Goal: Task Accomplishment & Management: Manage account settings

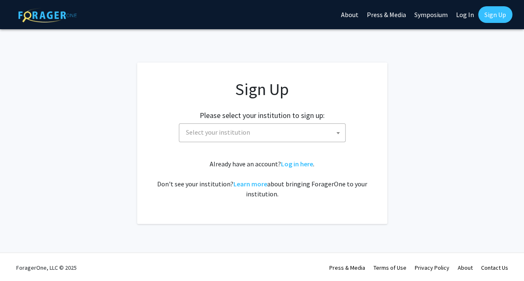
scroll to position [1, 0]
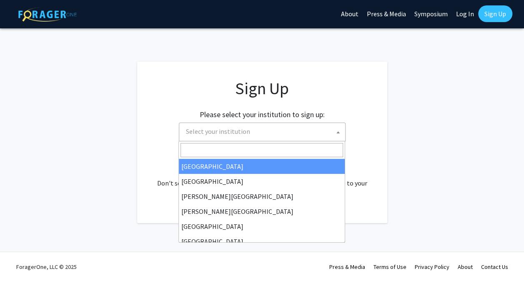
click at [332, 131] on span "Select your institution" at bounding box center [263, 131] width 162 height 17
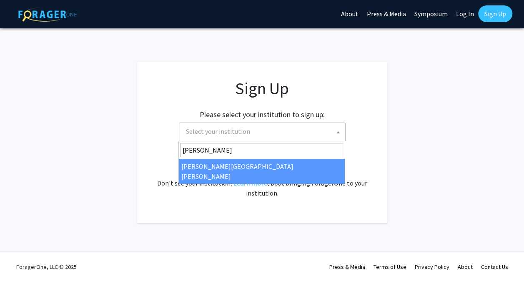
type input "john"
select select "1"
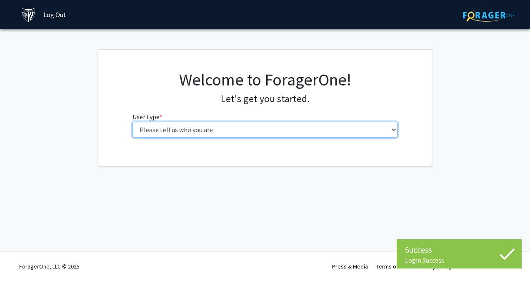
click at [270, 132] on select "Please tell us who you are Undergraduate Student Master's Student Doctoral Cand…" at bounding box center [264, 130] width 265 height 16
select select "1: undergrad"
click at [132, 122] on select "Please tell us who you are Undergraduate Student Master's Student Doctoral Cand…" at bounding box center [264, 130] width 265 height 16
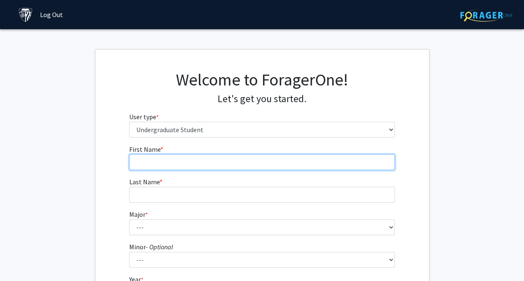
click at [265, 165] on input "First Name * required" at bounding box center [261, 162] width 265 height 16
type input "Annika"
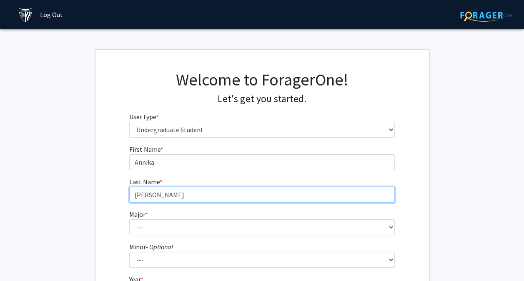
type input "[PERSON_NAME]"
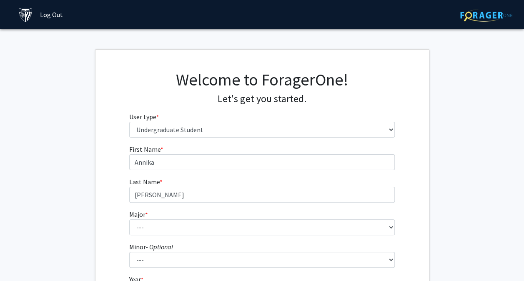
click at [105, 172] on div "First Name * required [PERSON_NAME] Last Name * required [PERSON_NAME] Major * …" at bounding box center [261, 250] width 333 height 212
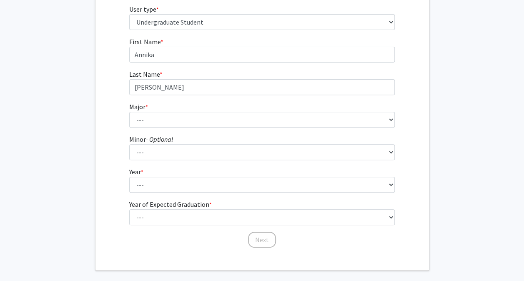
scroll to position [108, 0]
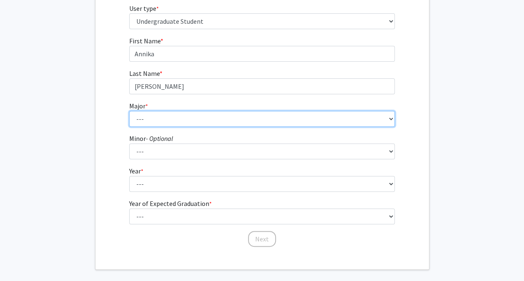
click at [137, 118] on select "--- Africana Studies Anthropology Applied Mathematics & Statistics Archaeology …" at bounding box center [261, 119] width 265 height 16
select select "47: 60"
click at [129, 111] on select "--- Africana Studies Anthropology Applied Mathematics & Statistics Archaeology …" at bounding box center [261, 119] width 265 height 16
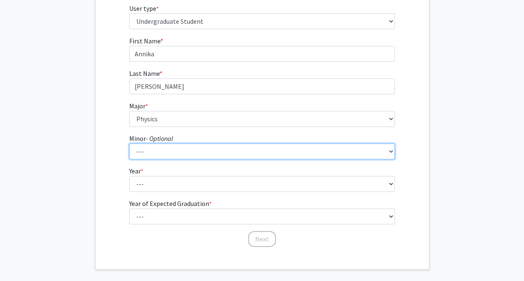
click at [157, 148] on select "--- Accounting and Financial Management Africana Studies Anthropology Applied M…" at bounding box center [261, 151] width 265 height 16
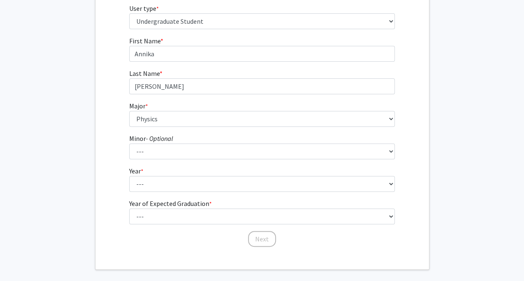
click at [118, 149] on div "First Name * required [PERSON_NAME] Last Name * required [PERSON_NAME] Major * …" at bounding box center [261, 142] width 333 height 212
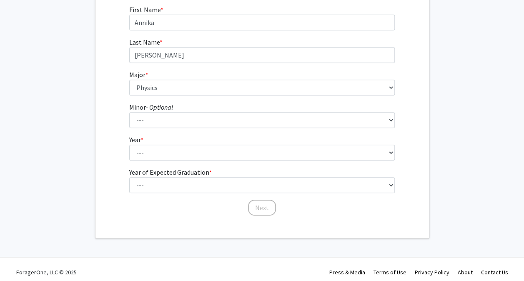
scroll to position [145, 0]
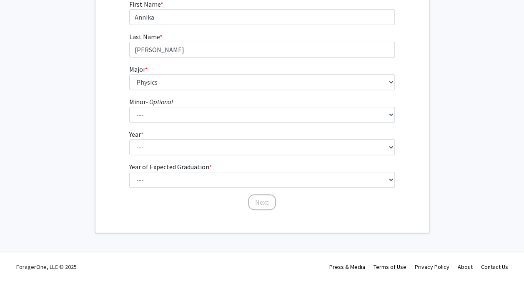
click at [120, 145] on div "First Name * required [PERSON_NAME] Last Name * required [PERSON_NAME] Major * …" at bounding box center [261, 105] width 333 height 212
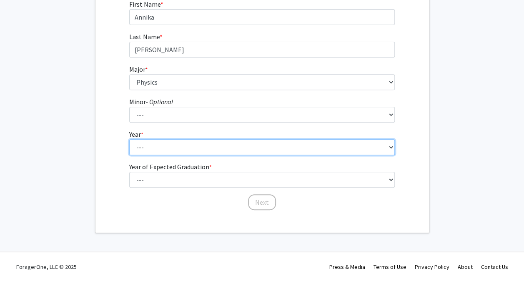
click at [145, 142] on select "--- First-year Sophomore Junior Senior Postbaccalaureate Certificate" at bounding box center [261, 147] width 265 height 16
select select "1: first-year"
click at [129, 139] on select "--- First-year Sophomore Junior Senior Postbaccalaureate Certificate" at bounding box center [261, 147] width 265 height 16
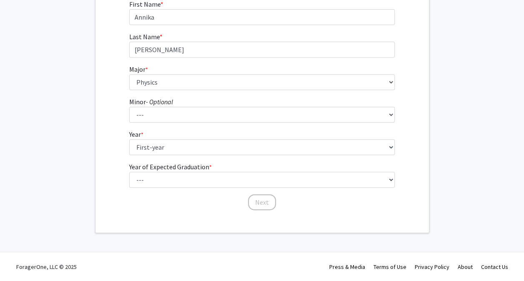
click at [176, 161] on form "First Name * required [PERSON_NAME] Last Name * required [PERSON_NAME] Major * …" at bounding box center [261, 100] width 265 height 203
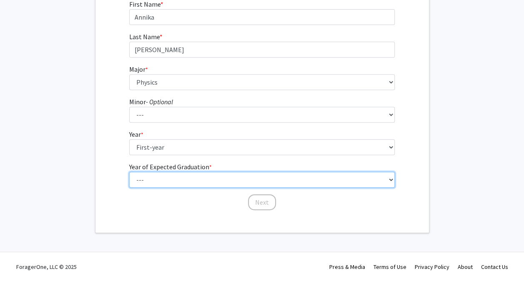
click at [190, 177] on select "--- 2025 2026 2027 2028 2029 2030 2031 2032 2033 2034" at bounding box center [261, 180] width 265 height 16
select select "5: 2029"
click at [129, 172] on select "--- 2025 2026 2027 2028 2029 2030 2031 2032 2033 2034" at bounding box center [261, 180] width 265 height 16
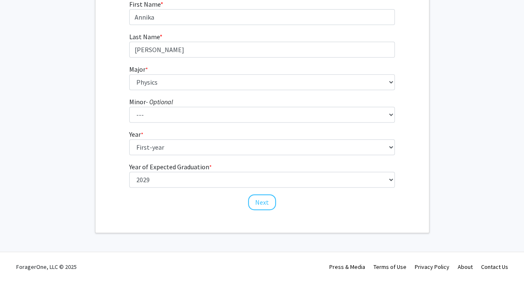
click at [112, 168] on div "First Name * required [PERSON_NAME] Last Name * required [PERSON_NAME] Major * …" at bounding box center [261, 105] width 333 height 212
click at [262, 201] on button "Next" at bounding box center [262, 202] width 28 height 16
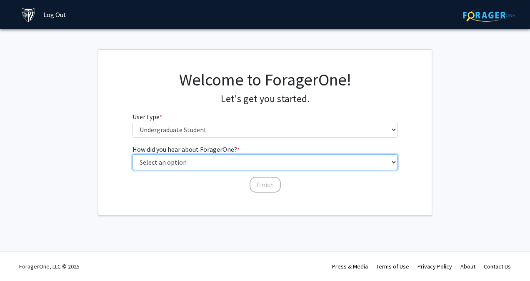
click at [192, 163] on select "Select an option Peer/student recommendation Faculty/staff recommendation Unive…" at bounding box center [264, 162] width 265 height 16
select select "3: university_website"
click at [132, 154] on select "Select an option Peer/student recommendation Faculty/staff recommendation Unive…" at bounding box center [264, 162] width 265 height 16
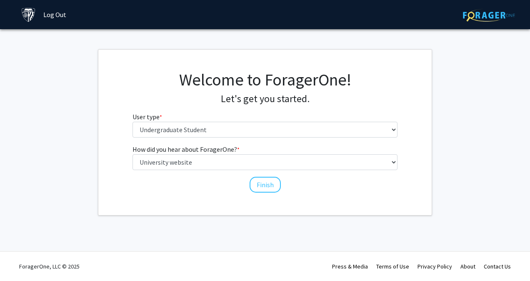
click at [214, 201] on div "Welcome to ForagerOne! Let's get you started. User type * required Please tell …" at bounding box center [264, 132] width 333 height 165
click at [266, 182] on button "Finish" at bounding box center [264, 185] width 31 height 16
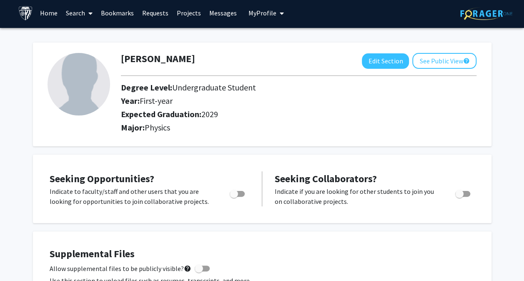
scroll to position [2, 0]
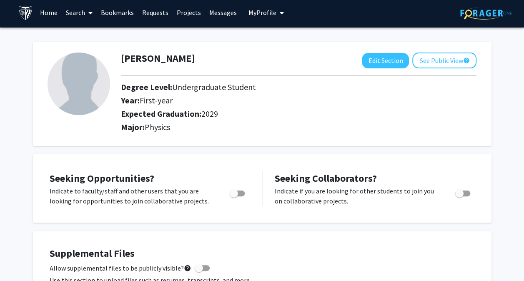
click at [279, 15] on icon "My profile dropdown to access profile and logout" at bounding box center [281, 13] width 4 height 7
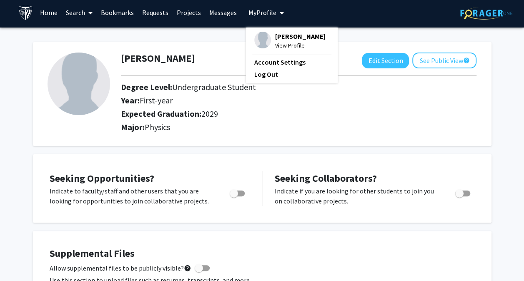
click at [278, 40] on span "[PERSON_NAME]" at bounding box center [300, 36] width 50 height 9
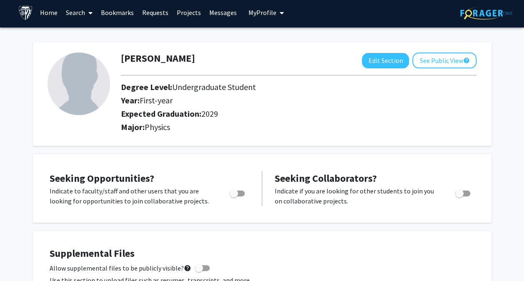
click at [276, 8] on span "My profile dropdown to access profile and logout" at bounding box center [279, 12] width 7 height 29
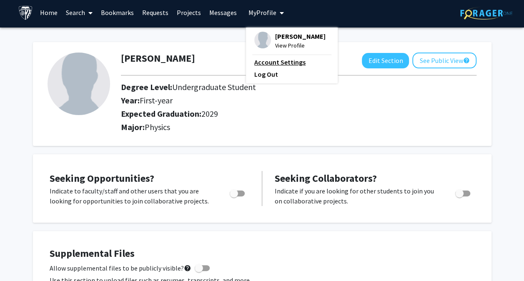
click at [276, 65] on link "Account Settings" at bounding box center [291, 62] width 75 height 10
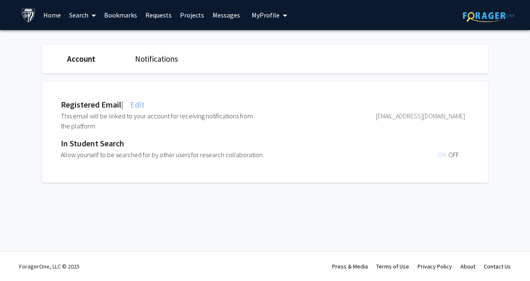
click at [52, 19] on link "Home" at bounding box center [52, 14] width 26 height 29
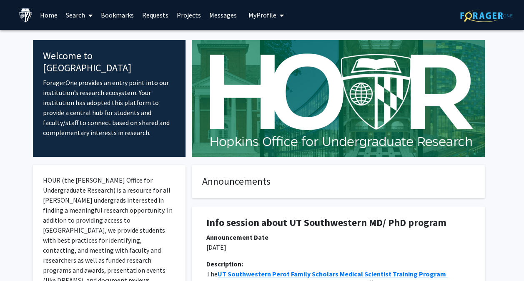
click at [257, 14] on span "My Profile" at bounding box center [262, 15] width 28 height 8
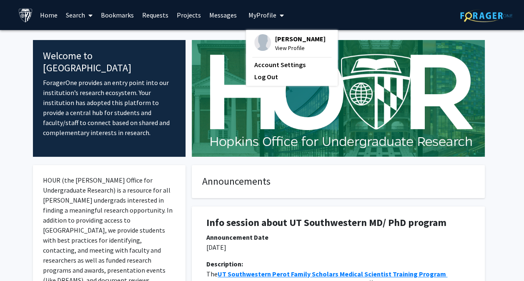
click at [282, 45] on span "View Profile" at bounding box center [300, 47] width 50 height 9
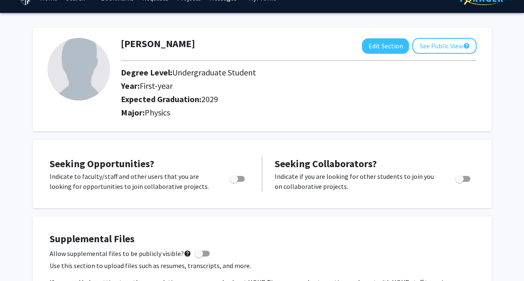
scroll to position [16, 0]
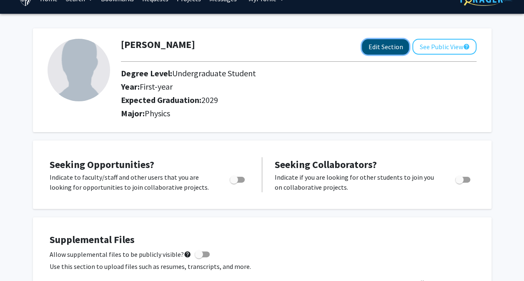
click at [374, 43] on button "Edit Section" at bounding box center [385, 46] width 47 height 15
select select "first-year"
select select "2029"
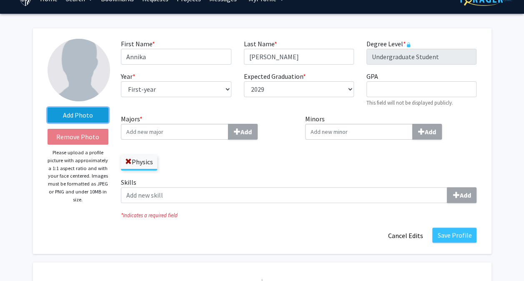
click at [81, 114] on label "Add Photo" at bounding box center [77, 114] width 61 height 15
click at [0, 0] on input "Add Photo" at bounding box center [0, 0] width 0 height 0
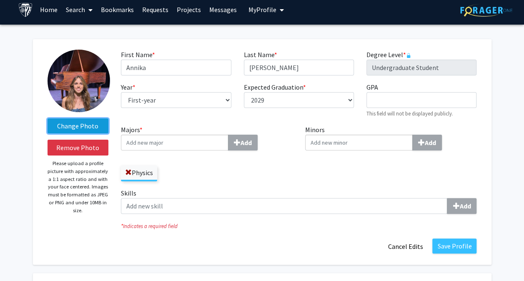
scroll to position [0, 0]
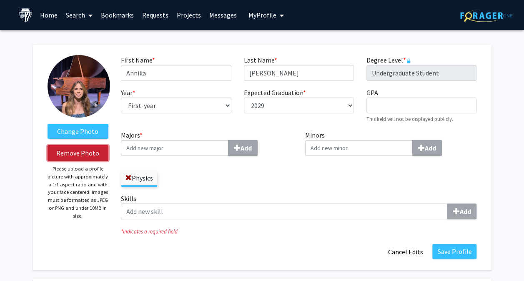
click at [100, 155] on button "Remove Photo" at bounding box center [77, 153] width 61 height 16
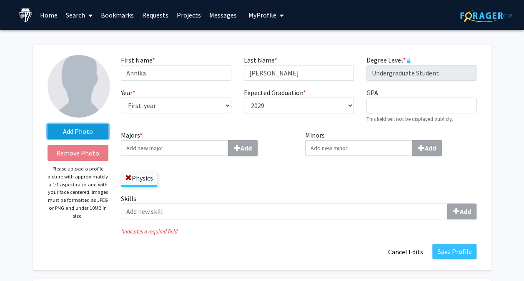
click at [104, 131] on label "Add Photo" at bounding box center [77, 131] width 61 height 15
click at [0, 0] on input "Add Photo" at bounding box center [0, 0] width 0 height 0
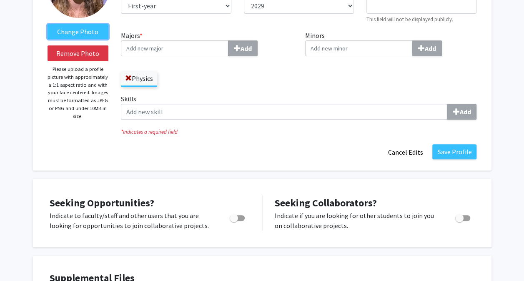
scroll to position [100, 0]
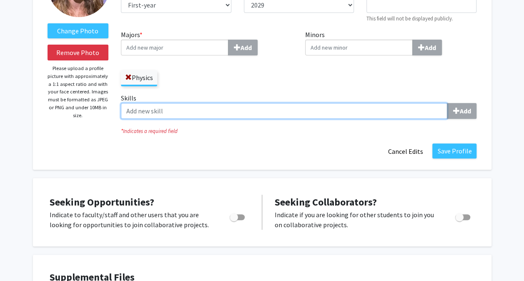
click at [414, 116] on input "Skills Add" at bounding box center [284, 111] width 326 height 16
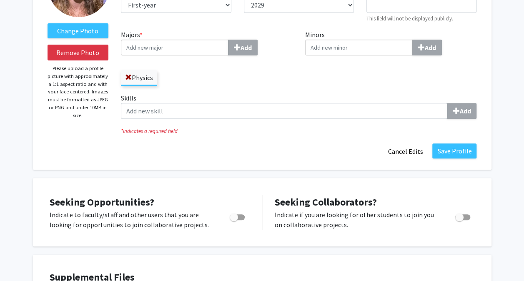
click at [314, 134] on icon "* Indicates a required field" at bounding box center [298, 131] width 355 height 8
click at [279, 128] on icon "* Indicates a required field" at bounding box center [298, 131] width 355 height 8
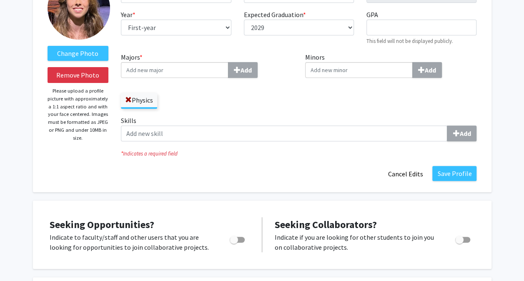
scroll to position [72, 0]
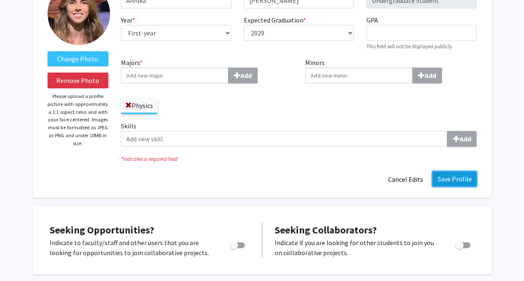
click at [450, 180] on button "Save Profile" at bounding box center [454, 178] width 44 height 15
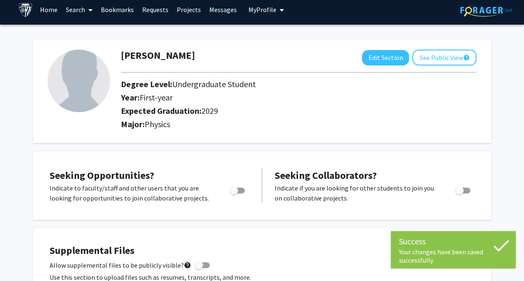
scroll to position [0, 0]
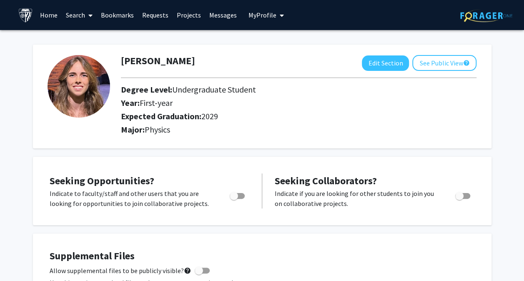
click at [132, 148] on div "[PERSON_NAME] Edit Section See Public View help Degree Level: Undergraduate Stu…" at bounding box center [262, 97] width 458 height 104
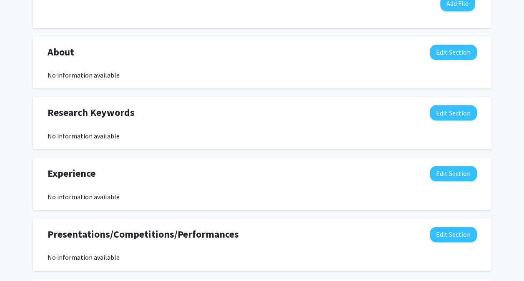
scroll to position [366, 0]
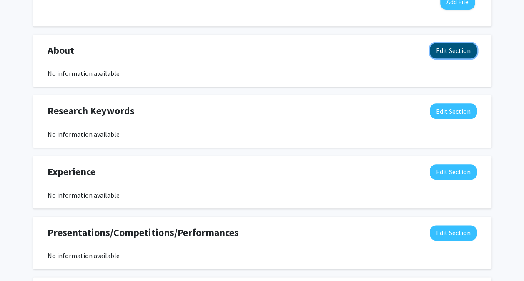
click at [446, 46] on button "Edit Section" at bounding box center [452, 50] width 47 height 15
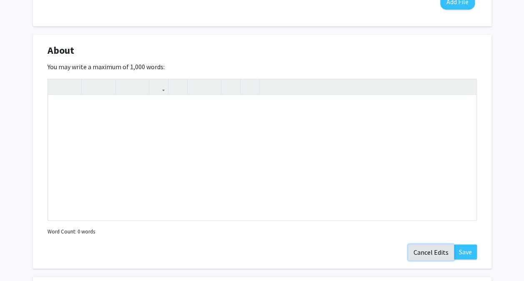
click at [435, 253] on button "Cancel Edits" at bounding box center [431, 252] width 46 height 16
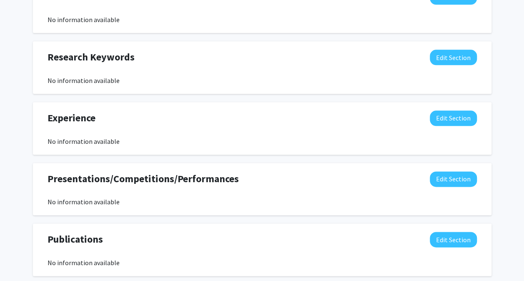
scroll to position [423, 0]
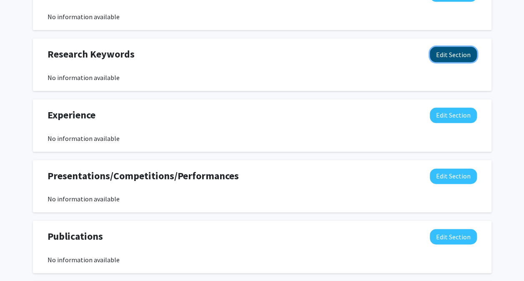
click at [431, 56] on button "Edit Section" at bounding box center [452, 54] width 47 height 15
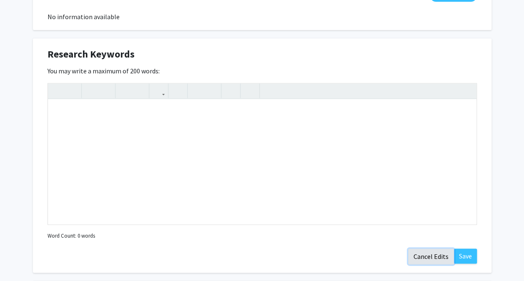
click at [421, 259] on button "Cancel Edits" at bounding box center [431, 256] width 46 height 16
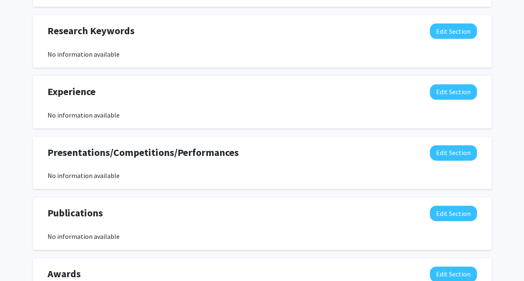
scroll to position [445, 0]
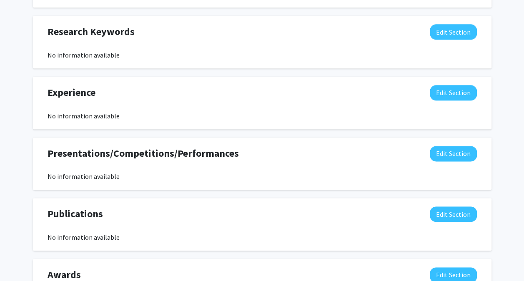
click at [312, 189] on div "Presentations/Competitions/Performances Edit Section No information available Y…" at bounding box center [262, 163] width 458 height 52
click at [310, 191] on div "Seeking Opportunities? Indicate to faculty/staff and other users that you are l…" at bounding box center [262, 15] width 458 height 608
click at [455, 95] on button "Edit Section" at bounding box center [452, 92] width 47 height 15
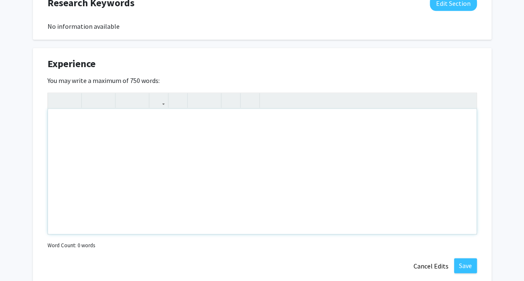
scroll to position [474, 0]
click at [276, 146] on div "Note to users with screen readers: Please deactivate our accessibility plugin f…" at bounding box center [262, 170] width 428 height 125
click at [252, 119] on div "Note to users with screen readers: Please deactivate our accessibility plugin f…" at bounding box center [262, 170] width 428 height 125
click at [259, 114] on div "Note to users with screen readers: Please deactivate our accessibility plugin f…" at bounding box center [262, 170] width 428 height 125
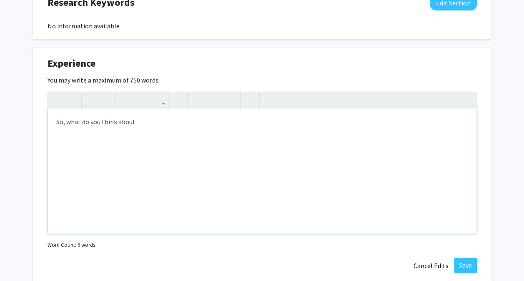
type textarea "So, what do you think about&nbsp;"
type textarea "M"
click at [73, 121] on div "From bioluminescent" at bounding box center [262, 170] width 428 height 125
click at [222, 121] on div "From the efficiency of bioluminescent" at bounding box center [262, 170] width 428 height 125
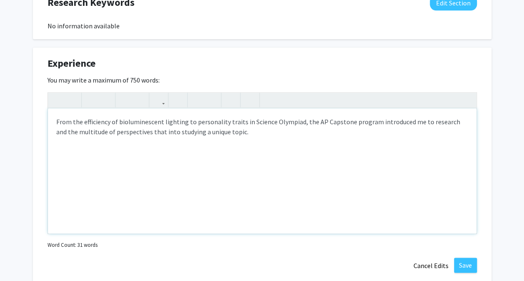
type textarea "From the efficiency of bioluminescent lighting to personality traits in Science…"
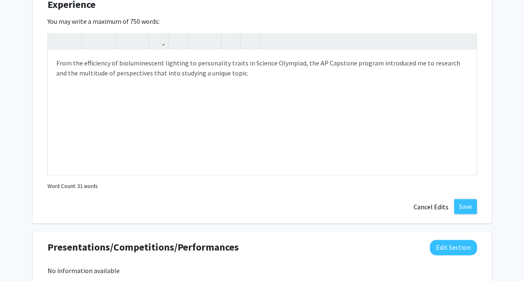
scroll to position [532, 0]
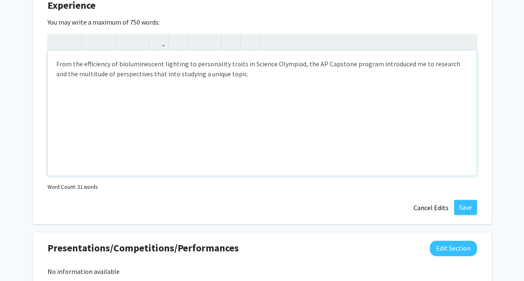
click at [244, 74] on div "From the efficiency of bioluminescent lighting to personality traits in Science…" at bounding box center [262, 112] width 428 height 125
click at [425, 203] on button "Cancel Edits" at bounding box center [431, 208] width 46 height 16
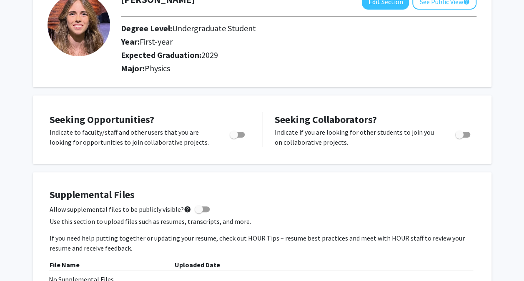
scroll to position [0, 0]
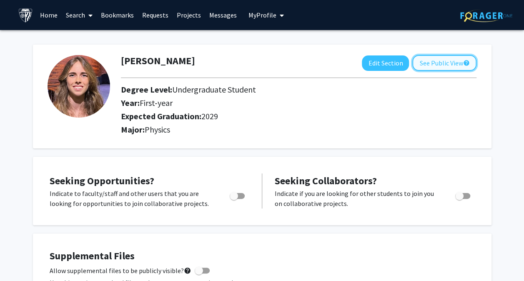
click at [447, 59] on button "See Public View help" at bounding box center [444, 63] width 64 height 16
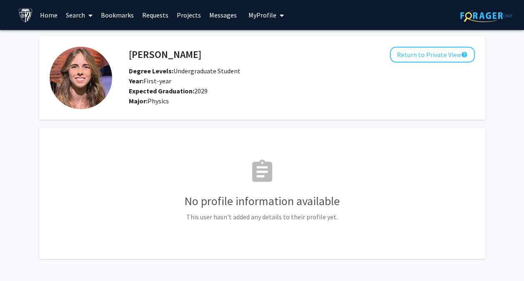
click at [246, 77] on div "Year: First-year" at bounding box center [257, 81] width 270 height 10
click at [209, 15] on link "Messages" at bounding box center [223, 14] width 36 height 29
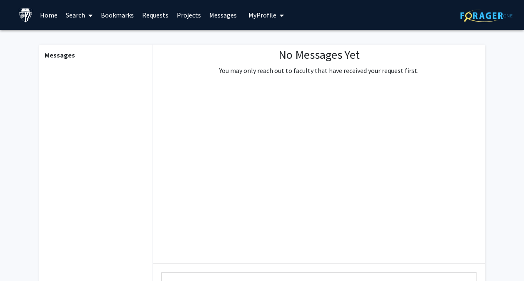
click at [188, 15] on link "Projects" at bounding box center [188, 14] width 32 height 29
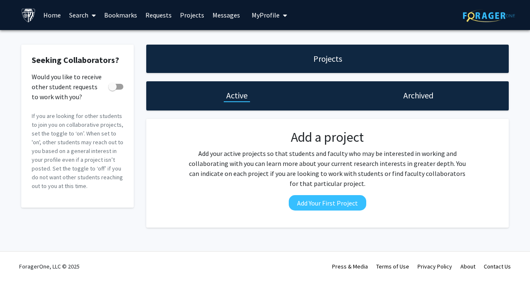
click at [53, 13] on link "Home" at bounding box center [52, 14] width 26 height 29
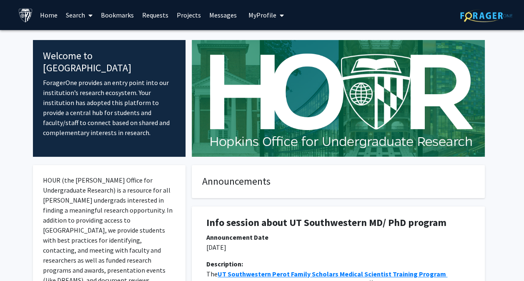
click at [186, 120] on div at bounding box center [337, 98] width 305 height 117
click at [89, 15] on icon at bounding box center [90, 15] width 4 height 7
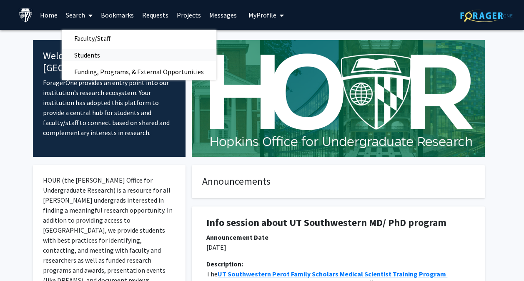
click at [96, 51] on span "Students" at bounding box center [87, 55] width 51 height 17
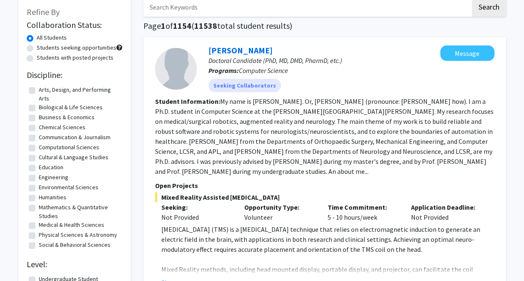
scroll to position [56, 0]
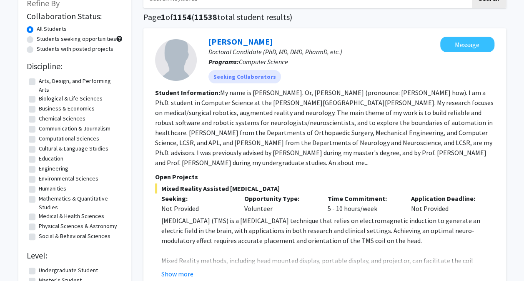
click at [39, 178] on label "Environmental Sciences" at bounding box center [69, 178] width 60 height 9
click at [39, 178] on input "Environmental Sciences" at bounding box center [41, 176] width 5 height 5
checkbox input "true"
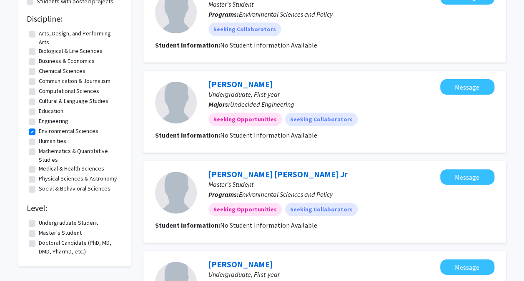
scroll to position [102, 0]
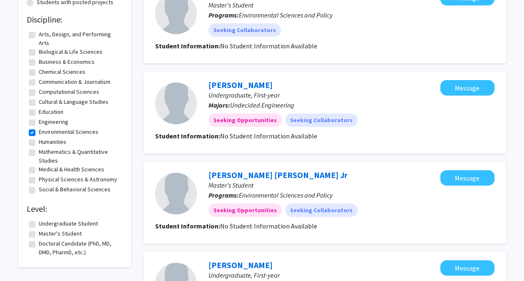
click at [39, 180] on label "Physical Sciences & Astronomy" at bounding box center [78, 179] width 78 height 9
click at [39, 180] on input "Physical Sciences & Astronomy" at bounding box center [41, 177] width 5 height 5
checkbox input "true"
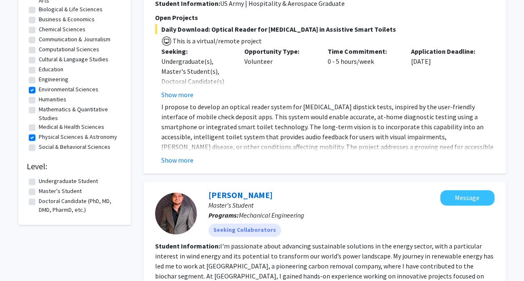
scroll to position [146, 0]
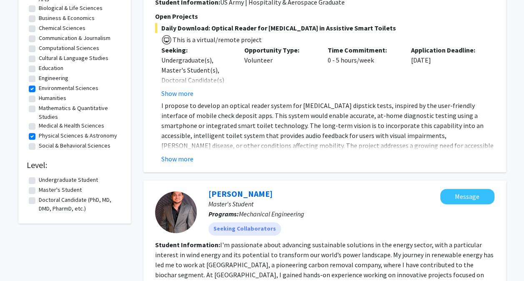
click at [39, 180] on label "Undergraduate Student" at bounding box center [68, 179] width 59 height 9
click at [39, 180] on input "Undergraduate Student" at bounding box center [41, 177] width 5 height 5
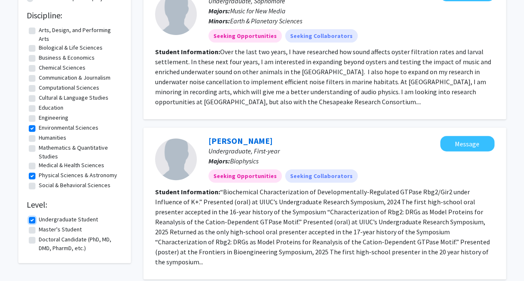
scroll to position [107, 0]
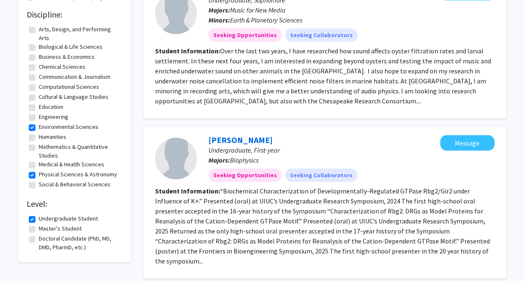
click at [39, 218] on label "Undergraduate Student" at bounding box center [68, 218] width 59 height 9
click at [39, 218] on input "Undergraduate Student" at bounding box center [41, 216] width 5 height 5
checkbox input "false"
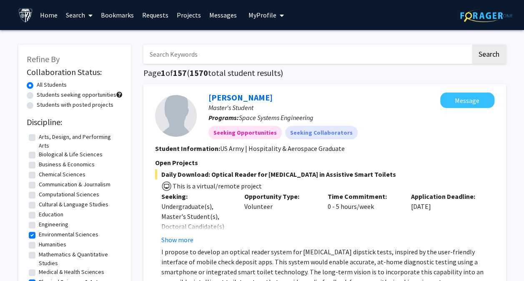
click at [37, 104] on label "Students with posted projects" at bounding box center [75, 104] width 77 height 9
click at [37, 104] on input "Students with posted projects" at bounding box center [39, 102] width 5 height 5
radio input "true"
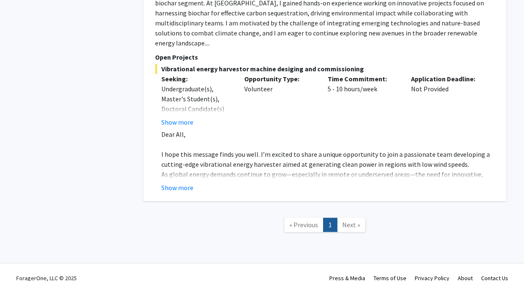
scroll to position [420, 0]
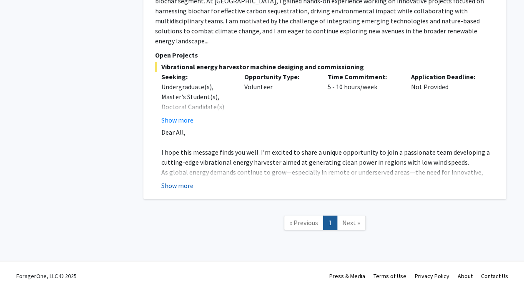
click at [184, 180] on button "Show more" at bounding box center [177, 185] width 32 height 10
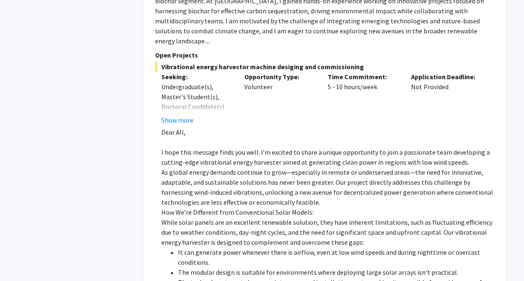
click at [151, 177] on div "[PERSON_NAME] Master's Student Programs: Mechanical Engineering Seeking Collabo…" at bounding box center [324, 178] width 362 height 542
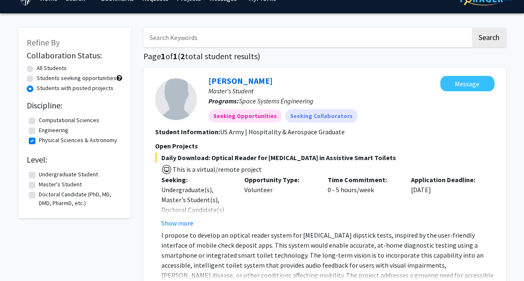
scroll to position [0, 0]
